Goal: Answer question/provide support

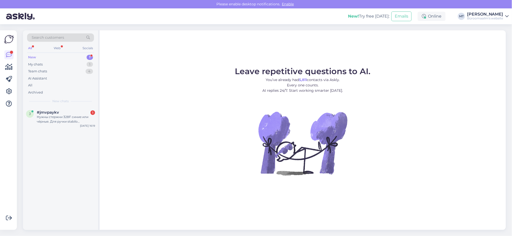
click at [31, 56] on div "New" at bounding box center [32, 57] width 8 height 5
click at [52, 117] on div "Нужны стержни 328F синие или чёрные. Для ручки stabilo performer+" at bounding box center [66, 119] width 58 height 9
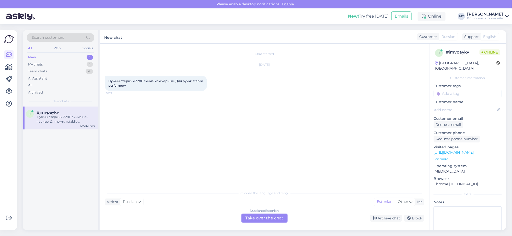
click at [262, 220] on div "Russian to Estonian Take over the chat" at bounding box center [264, 218] width 46 height 9
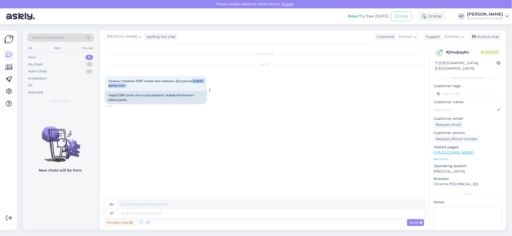
drag, startPoint x: 192, startPoint y: 81, endPoint x: 202, endPoint y: 85, distance: 11.6
click at [202, 85] on div "Нужны стержни 328F синие или чёрные. Для ручки stabilo performer+ 16:19" at bounding box center [156, 83] width 102 height 15
copy span "stabilo performer+"
click at [142, 217] on textarea at bounding box center [271, 213] width 306 height 9
type textarea "Tere."
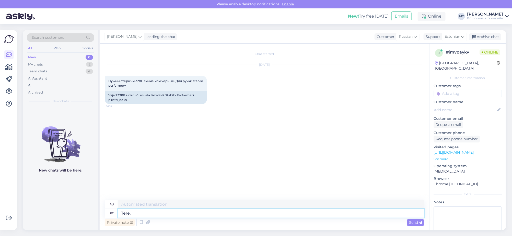
type textarea "Привет."
type textarea "Tere. Kahjuks ei"
type textarea "Здравствуйте. К сожалению."
type textarea "Tere. Kahjuks ei o"
type textarea "Здравствуйте. К сожалению, нет."
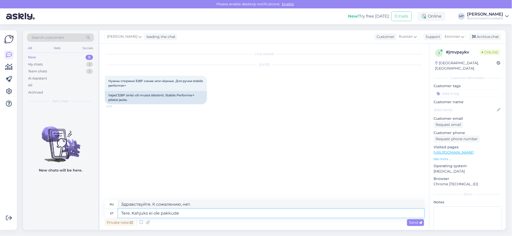
type textarea "Tere. Kahjuks ei ole pakkud"
type textarea "Здравствуйте. К сожалению, посылок нет."
type textarea "Tere. Kahjuks ei ole pakkuda soovi"
type textarea "Здравствуйте. К сожалению, предложений нет."
type textarea "Tere. Kahjuks ei ole pakkuda soovitud süda"
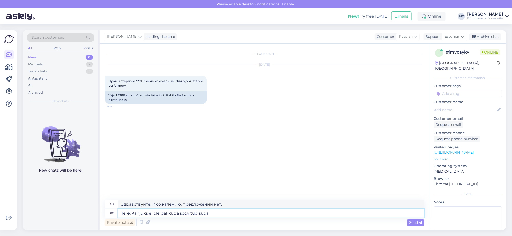
type textarea "Здравствуйте. К сожалению, запрошенный вами товар отсутствует."
type textarea "Tere. Kahjuks ei ole pakkuda soovitud südamikke."
type textarea "Здравствуйте. К сожалению, запрошенные ядра недоступны."
type textarea "Tere. Kahjuks ei ole pakkuda soovitud südamikke. me"
type textarea "Здравствуйте. К сожалению, у нас нет в наличии желаемых ядер."
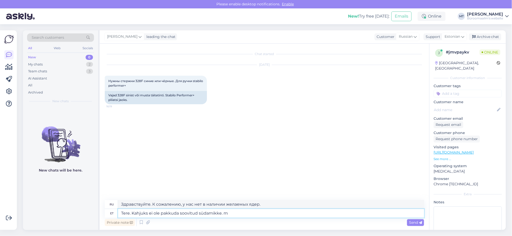
type textarea "Tere. Kahjuks ei ole pakkuda soovitud südamikke."
type textarea "Здравствуйте. К сожалению, запрошенные ядра недоступны."
type textarea "Tere. Kahjuks ei ole pakkuda soovitud südamikke. me ei"
type textarea "Здравствуйте. К сожалению, у нас нет в наличии желаемых ядер."
type textarea "Tere. Kahjuks ei ole pakkuda soovitud südamikke. me ei"
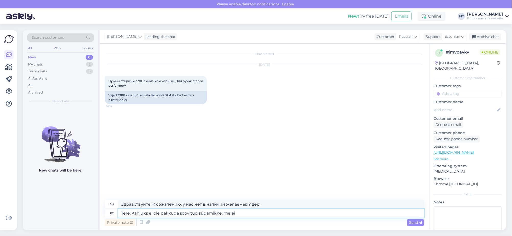
type textarea "Здравствуйте. К сожалению, у нас нет в наличии желаемых ядер. Мы не"
type textarea "Tere. Kahjuks ei ole pakkuda soovitud südamikke. me ei müü"
type textarea "Здравствуйте. К сожалению, мы не предлагаем желаемые ядра. Мы не продаём"
type textarea "Tere. Kahjuks ei ole pakkuda soovitud südamikke. me ei müü nei"
type textarea "Здравствуйте. К сожалению, мы не предлагаем нужные вам ядра. Мы их не продаём."
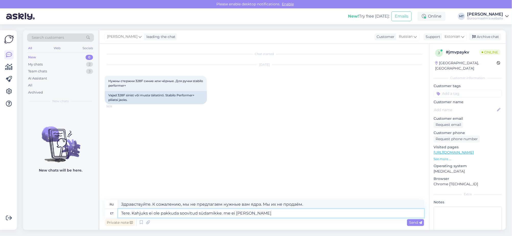
type textarea "Tere. Kahjuks ei ole pakkuda soovitud südamikke. me ei [PERSON_NAME]."
type textarea "Здравствуйте. К сожалению, нужных вам ядер у нас нет в наличии. Мы их не продаё…"
click at [224, 213] on textarea "Tere. Kahjuks ei ole pakkuda soovitud südamikke. me ei [PERSON_NAME]." at bounding box center [271, 213] width 306 height 9
type textarea "Tere. Kahjuks ei ole pakkuda soovitud südamikke. Me ei [PERSON_NAME]."
click at [413, 224] on span "Send" at bounding box center [415, 223] width 13 height 5
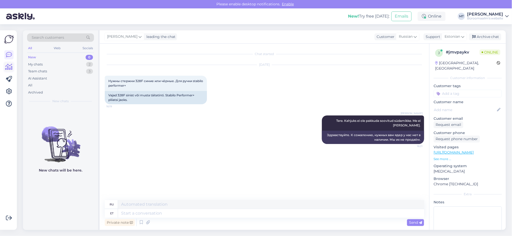
click at [11, 68] on icon at bounding box center [8, 67] width 7 height 6
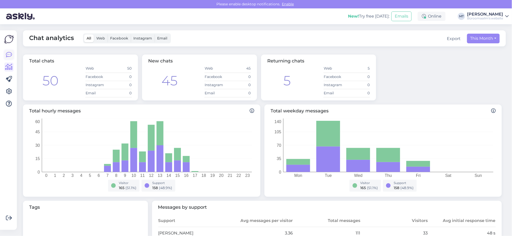
click at [7, 54] on icon at bounding box center [9, 55] width 6 height 6
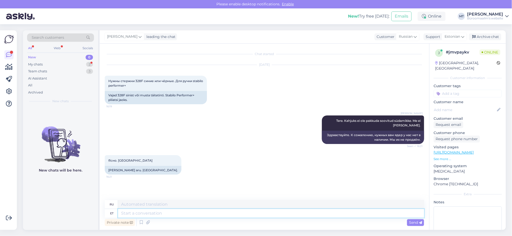
click at [146, 213] on textarea at bounding box center [271, 213] width 306 height 9
type textarea "Aitäh."
type textarea "Спасибо."
type textarea "Aitäh."
click at [412, 224] on span "Send" at bounding box center [415, 223] width 13 height 5
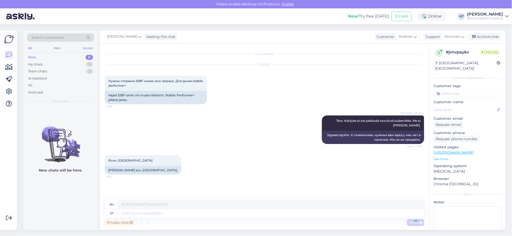
scroll to position [15, 0]
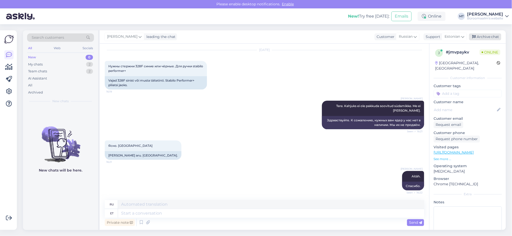
click at [483, 35] on div "Archive chat" at bounding box center [485, 36] width 32 height 7
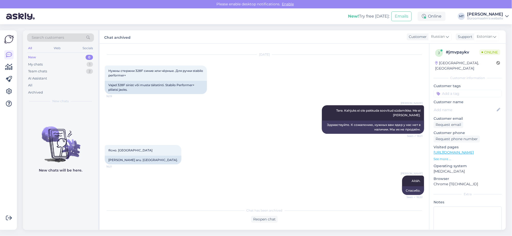
scroll to position [10, 0]
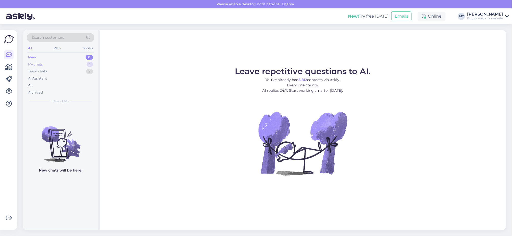
click at [33, 65] on div "My chats" at bounding box center [35, 64] width 15 height 5
